Goal: Task Accomplishment & Management: Use online tool/utility

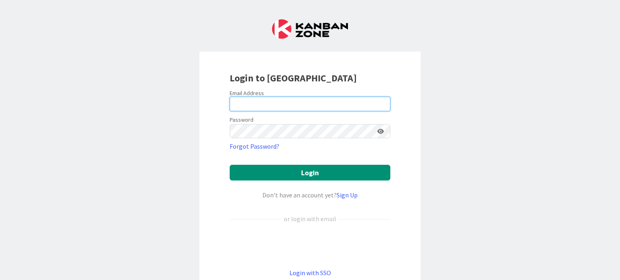
click at [247, 100] on input "email" at bounding box center [310, 104] width 161 height 15
click at [326, 105] on input "[EMAIL_ADDRESS][DOMAIN_NAME]" at bounding box center [310, 104] width 161 height 15
drag, startPoint x: 309, startPoint y: 104, endPoint x: 185, endPoint y: 95, distance: 125.0
click at [185, 95] on div "Login to [GEOGRAPHIC_DATA] Email Address [EMAIL_ADDRESS][DOMAIN_NAME] Password …" at bounding box center [310, 140] width 620 height 280
type input "[PERSON_NAME][EMAIL_ADDRESS][DOMAIN_NAME]"
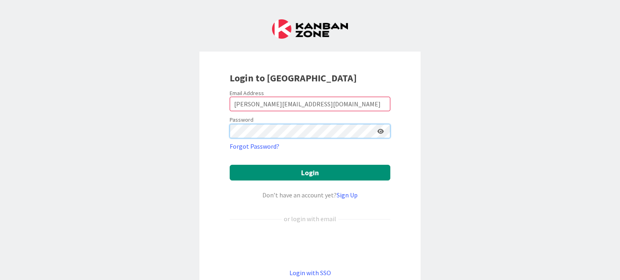
click at [230, 165] on button "Login" at bounding box center [310, 173] width 161 height 16
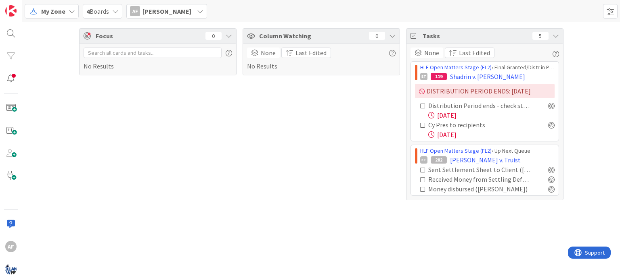
click at [422, 169] on icon at bounding box center [423, 170] width 6 height 6
click at [70, 10] on icon at bounding box center [72, 11] width 6 height 6
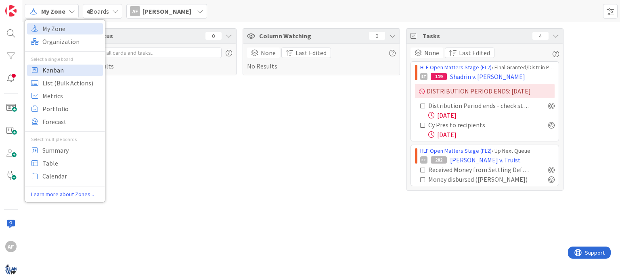
click at [56, 70] on span "Kanban" at bounding box center [71, 70] width 58 height 12
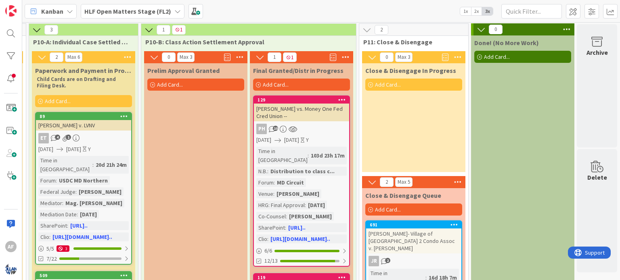
scroll to position [1, 1338]
click at [58, 188] on div "Federal Judge" at bounding box center [56, 192] width 37 height 9
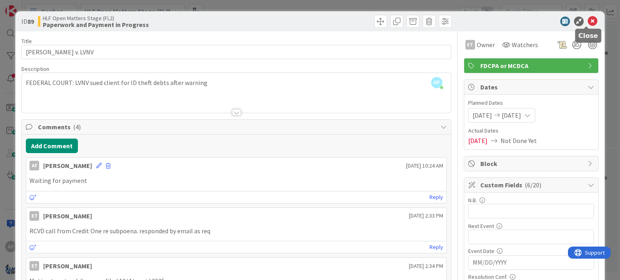
click at [587, 19] on icon at bounding box center [592, 22] width 10 height 10
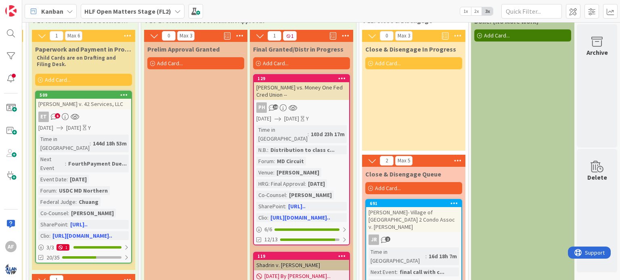
scroll to position [23, 1340]
click at [99, 182] on div "Time in Column : 144d 18h 53m Next Event : FourthPayment Due... Event Date : [D…" at bounding box center [83, 187] width 90 height 106
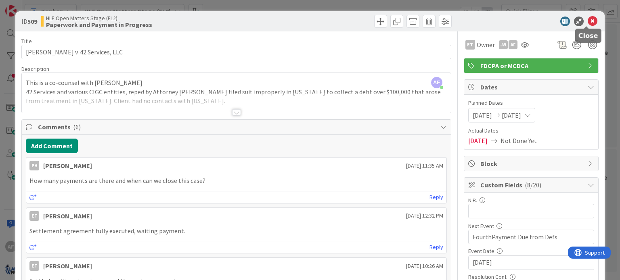
click at [587, 21] on icon at bounding box center [592, 22] width 10 height 10
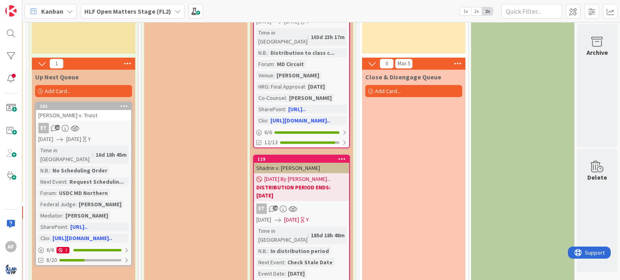
scroll to position [0, 1340]
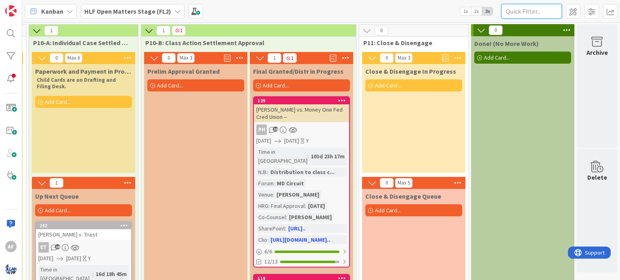
click at [516, 14] on input "text" at bounding box center [531, 11] width 61 height 15
type input "[PERSON_NAME]"
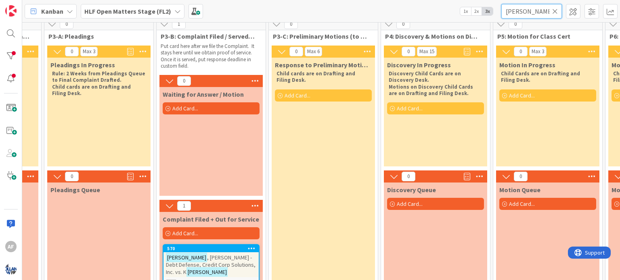
scroll to position [0, 311]
